Goal: Task Accomplishment & Management: Manage account settings

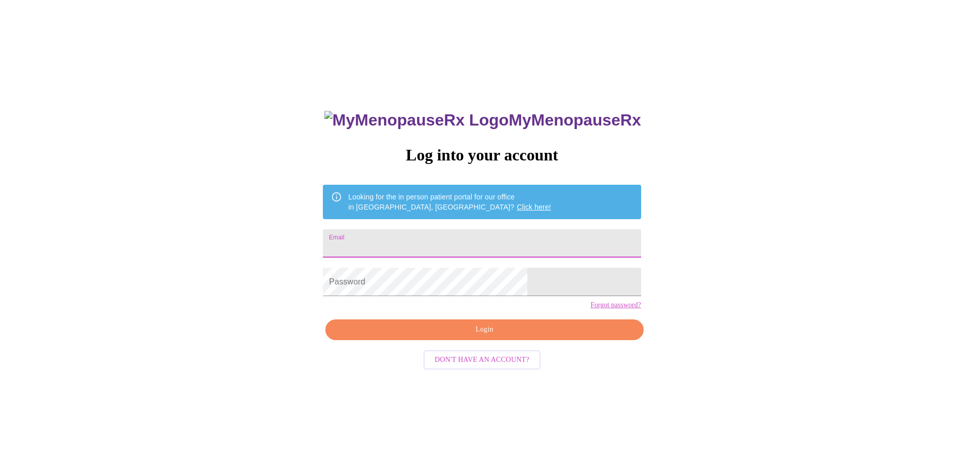
click at [434, 231] on input "Email" at bounding box center [482, 243] width 318 height 28
type input "[EMAIL_ADDRESS][DOMAIN_NAME]"
click at [499, 336] on span "Login" at bounding box center [484, 329] width 294 height 13
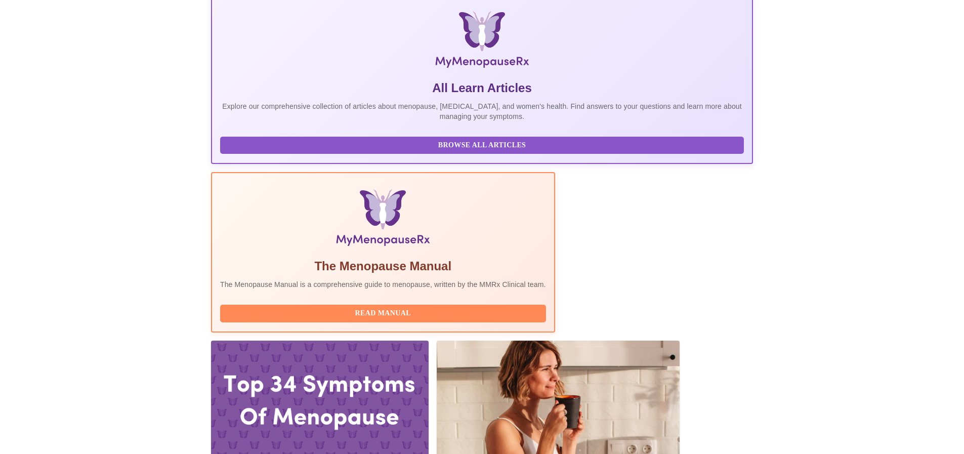
scroll to position [202, 0]
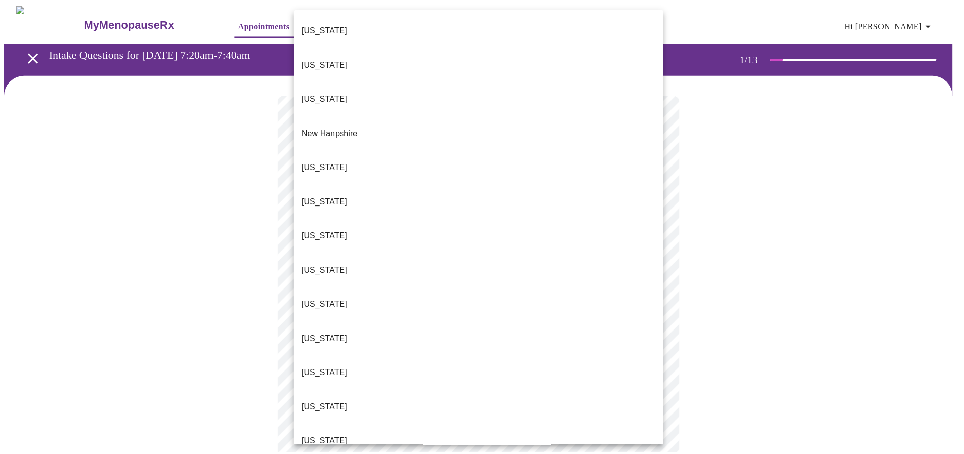
scroll to position [886, 0]
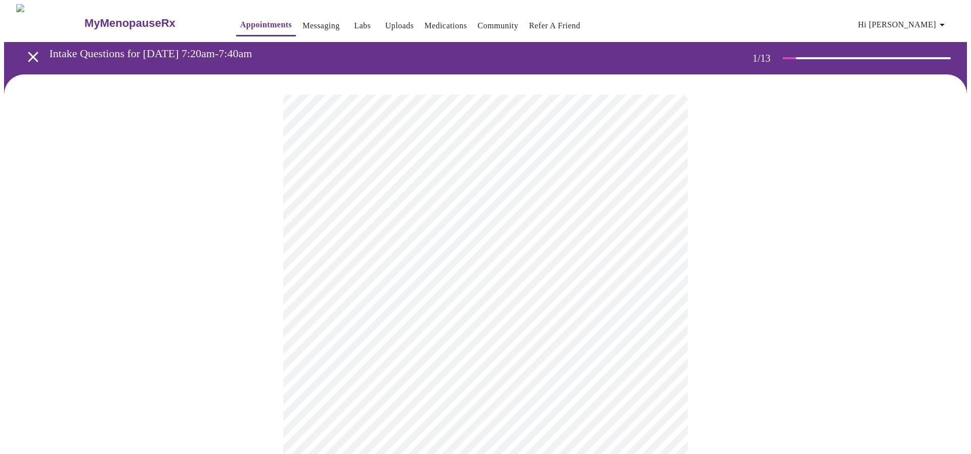
click at [342, 296] on body "MyMenopauseRx Appointments Messaging Labs Uploads Medications Community Refer a…" at bounding box center [485, 463] width 963 height 918
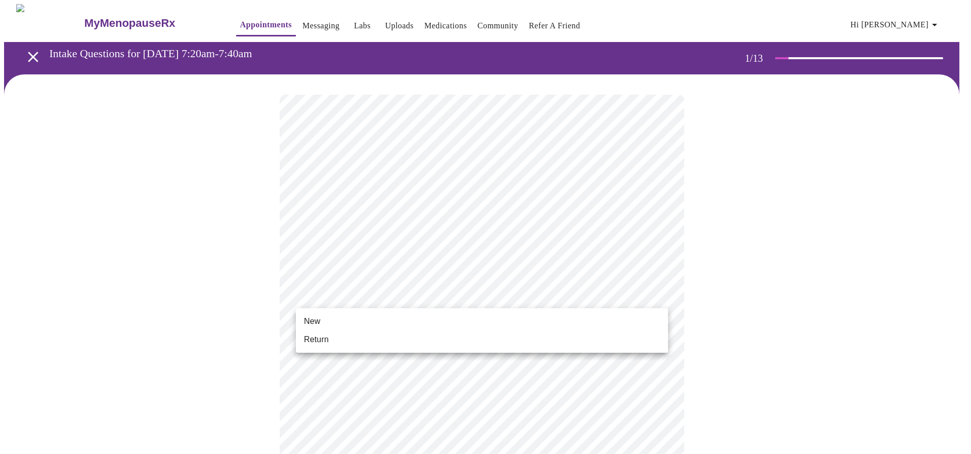
click at [327, 339] on span "Return" at bounding box center [316, 339] width 25 height 12
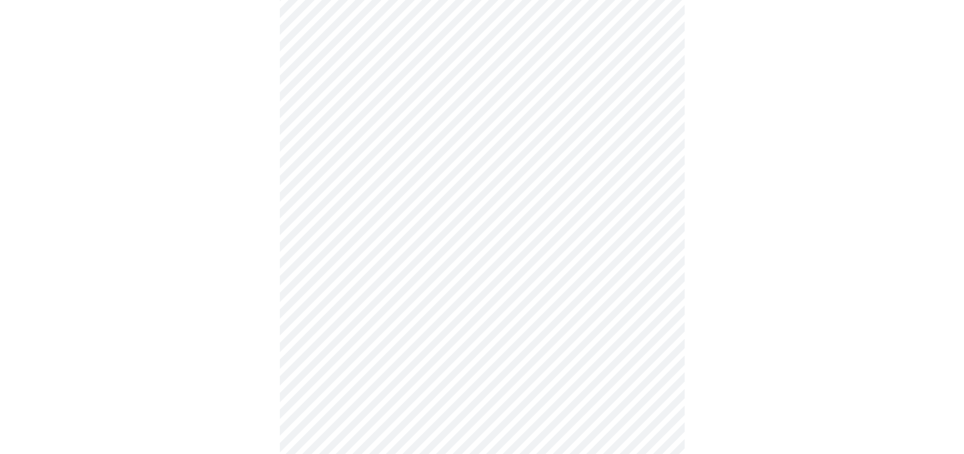
scroll to position [354, 0]
click at [261, 234] on div at bounding box center [482, 137] width 956 height 834
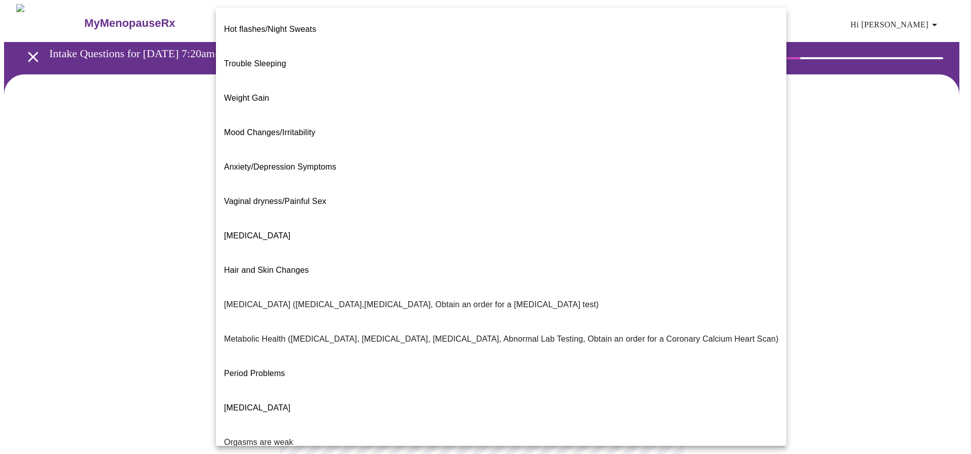
click at [376, 210] on body "MyMenopauseRx Appointments Messaging Labs Uploads Medications Community Refer a…" at bounding box center [485, 308] width 963 height 608
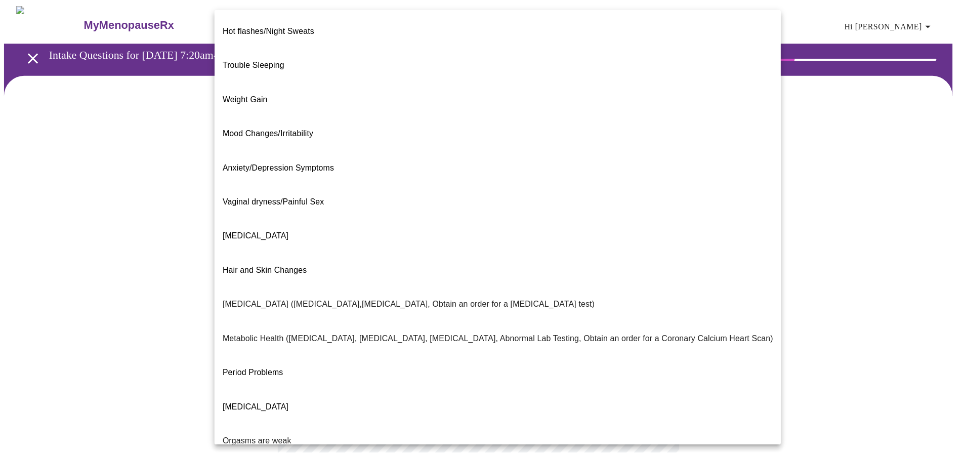
scroll to position [51, 0]
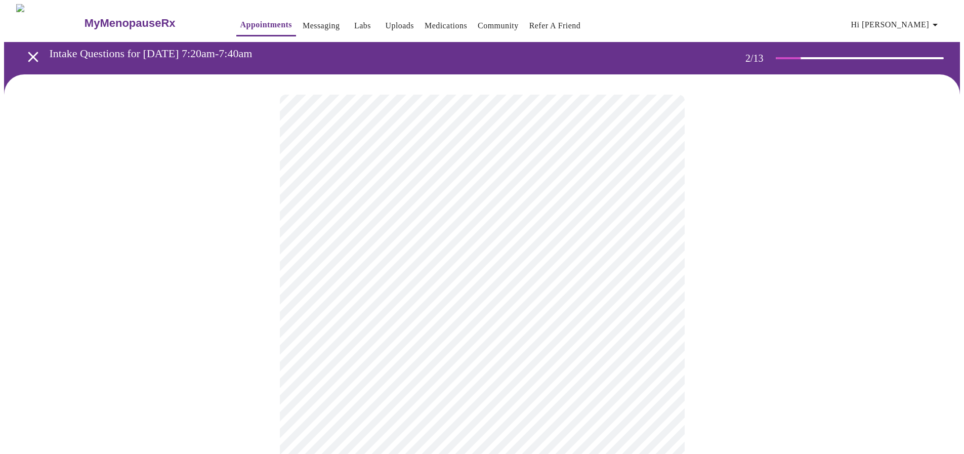
click at [28, 52] on icon "open drawer" at bounding box center [33, 57] width 10 height 10
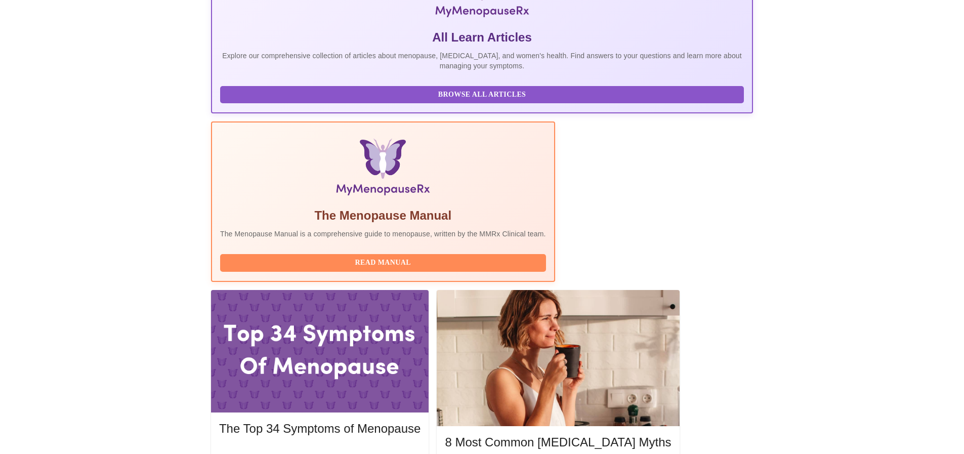
scroll to position [304, 0]
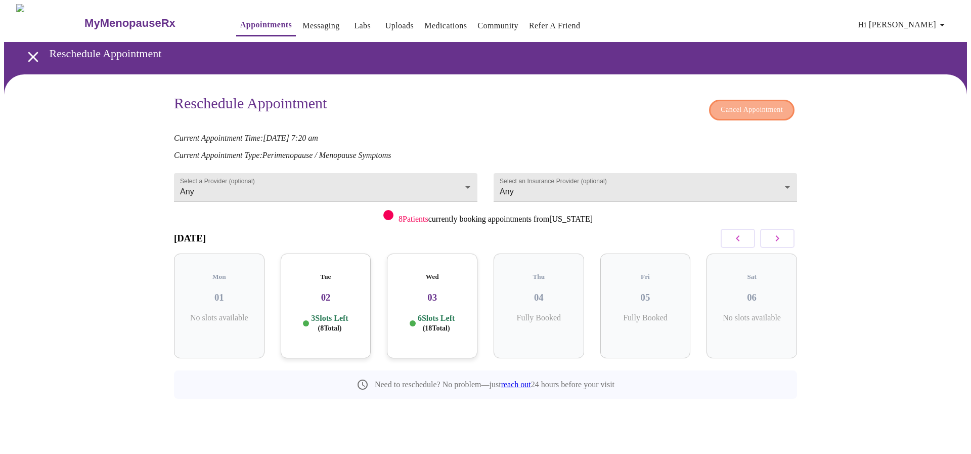
click at [753, 108] on span "Cancel Appointment" at bounding box center [752, 110] width 62 height 13
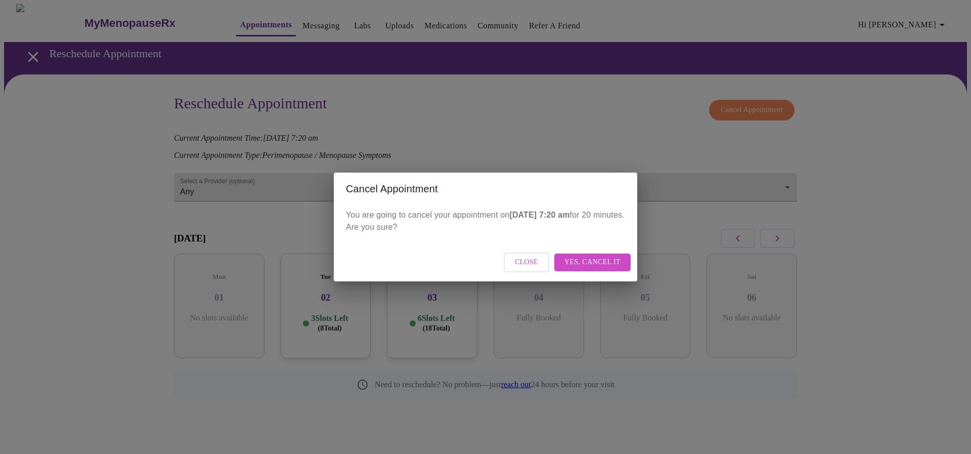
click at [593, 262] on span "Yes, cancel it" at bounding box center [593, 262] width 56 height 13
